Goal: Check status: Check status

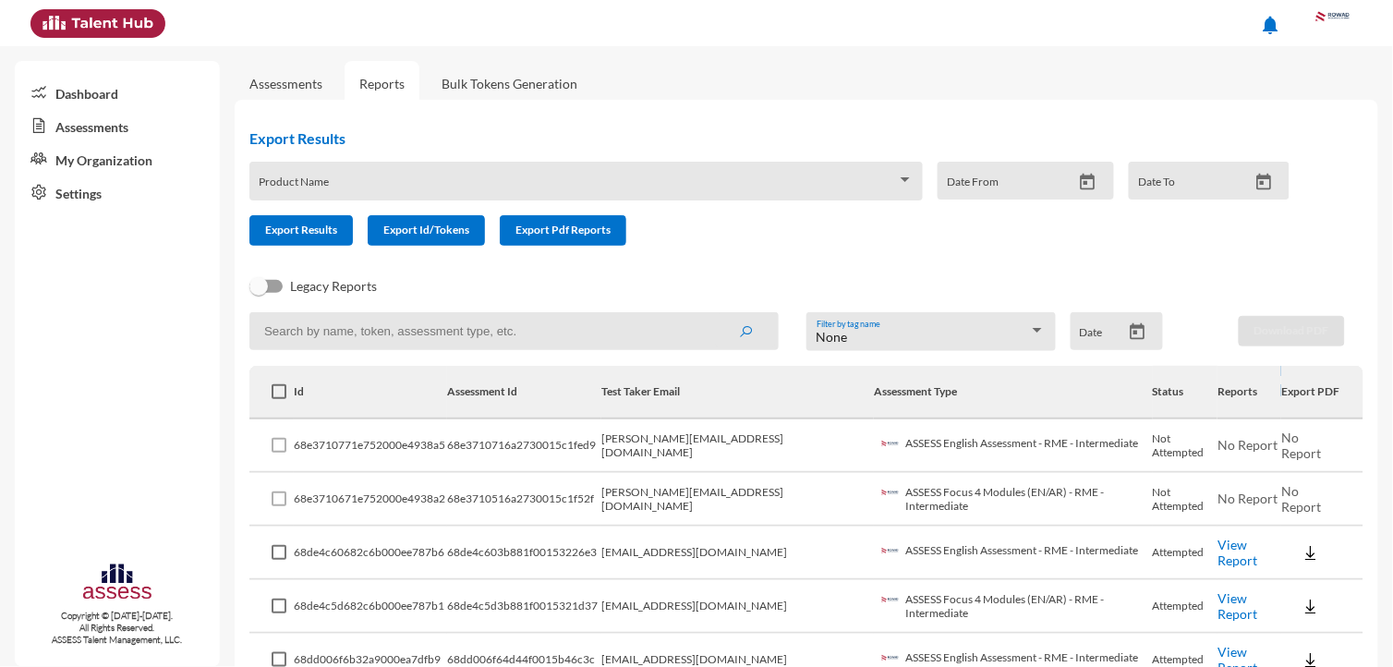
click at [79, 127] on link "Assessments" at bounding box center [117, 125] width 205 height 33
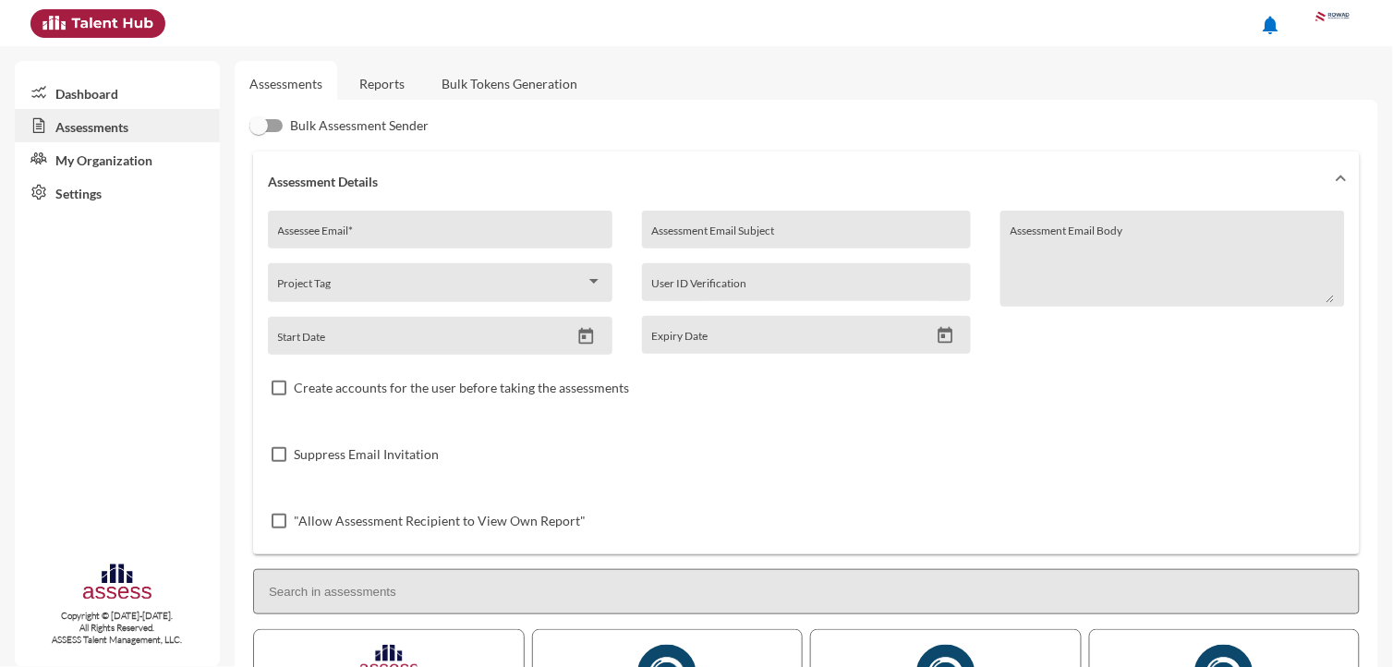
click at [363, 79] on link "Reports" at bounding box center [382, 83] width 75 height 45
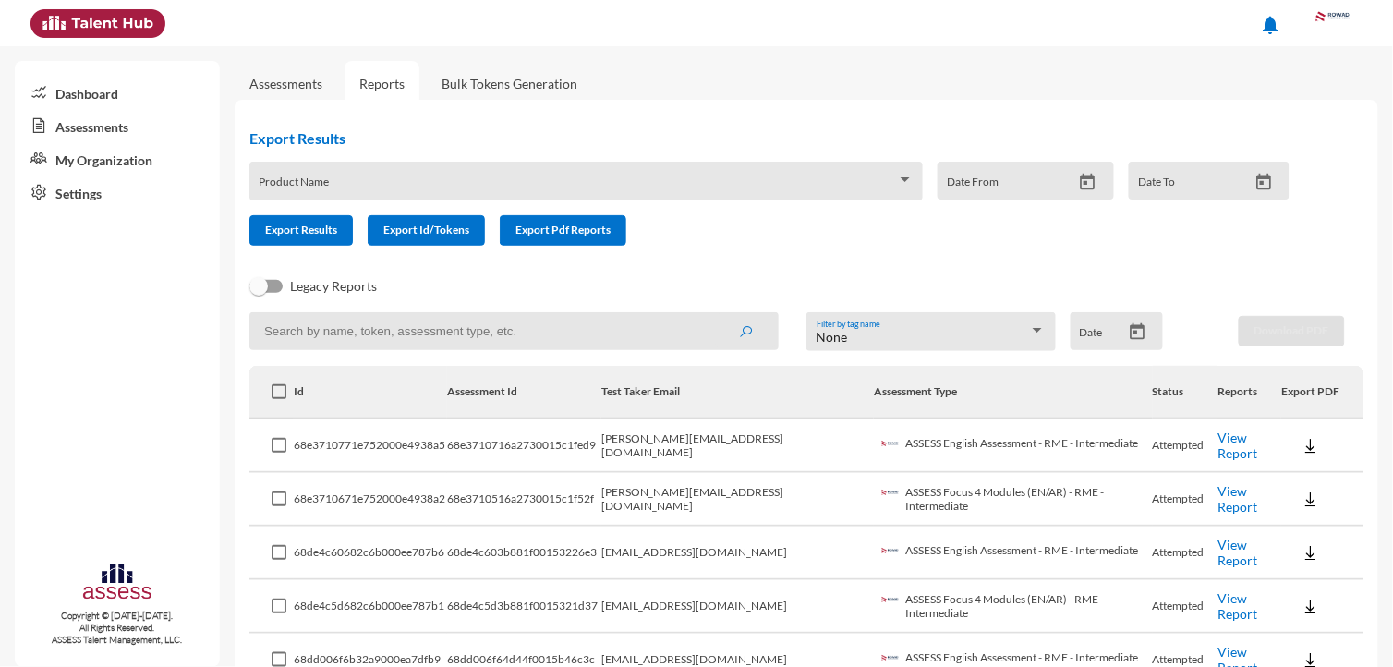
click at [1226, 443] on link "View Report" at bounding box center [1237, 445] width 40 height 31
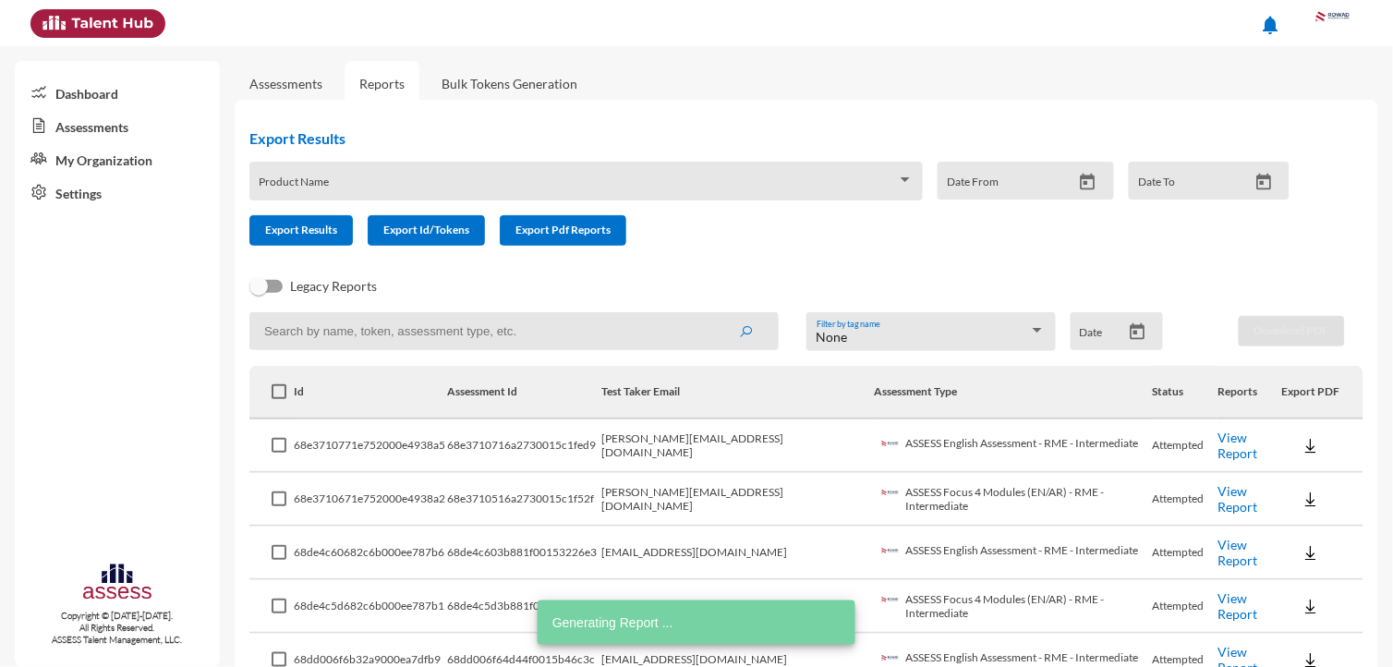
click at [1221, 490] on link "View Report" at bounding box center [1237, 498] width 40 height 31
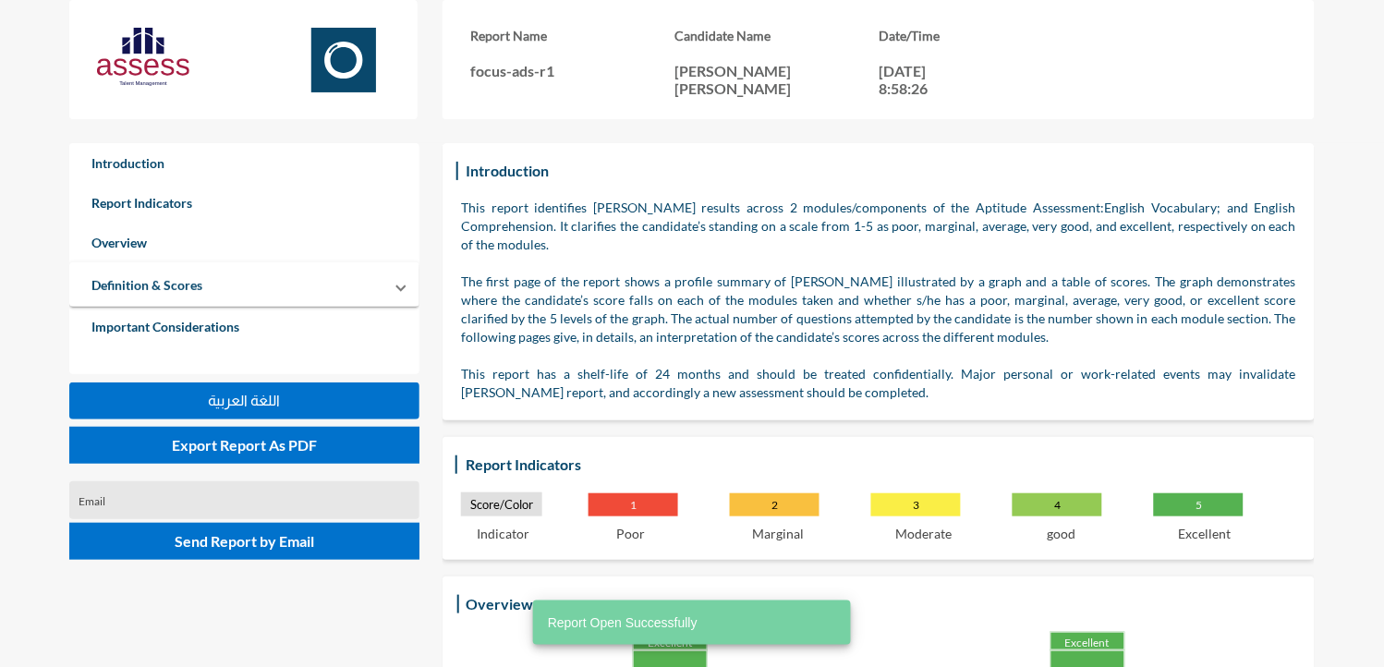
scroll to position [126, 0]
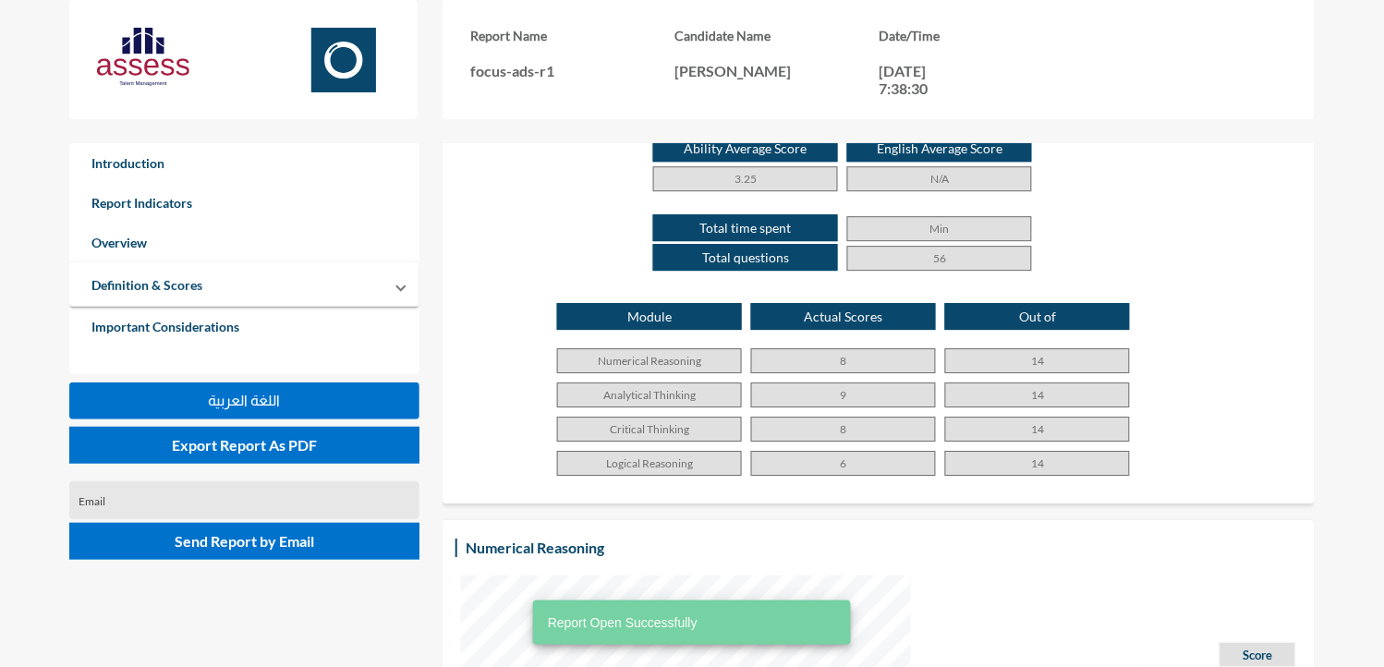
scroll to position [1097, 0]
